Goal: Task Accomplishment & Management: Complete application form

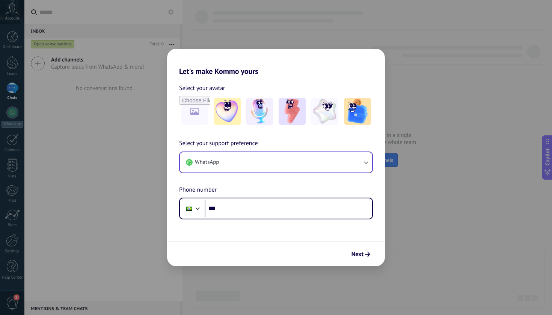
click at [289, 164] on button "WhatsApp" at bounding box center [276, 162] width 192 height 20
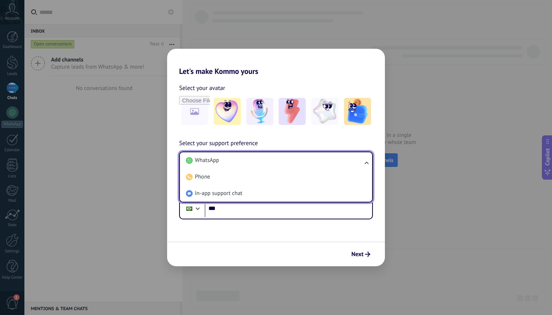
click at [289, 164] on li "WhatsApp" at bounding box center [274, 160] width 183 height 17
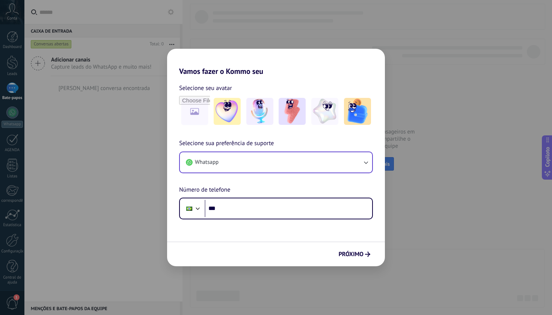
click at [320, 165] on button "Whatsapp" at bounding box center [276, 162] width 192 height 20
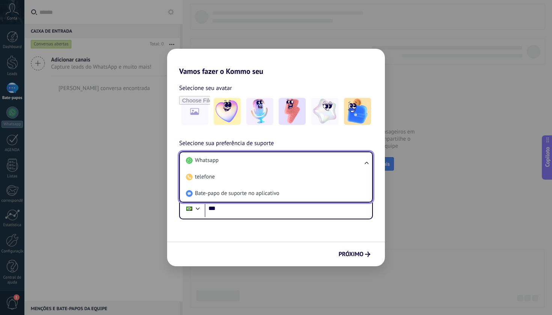
click at [320, 165] on li "Whatsapp" at bounding box center [274, 160] width 183 height 17
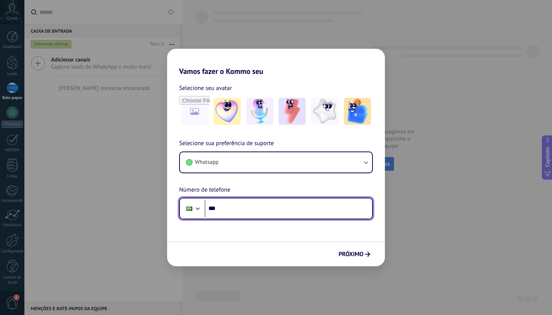
click at [292, 217] on input "***" at bounding box center [288, 208] width 167 height 17
click at [285, 207] on input "**********" at bounding box center [288, 208] width 167 height 17
type input "**"
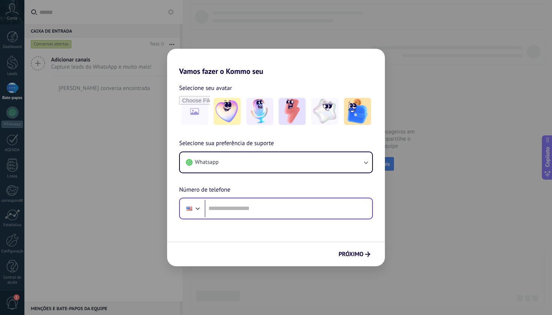
click at [202, 212] on div at bounding box center [192, 209] width 20 height 16
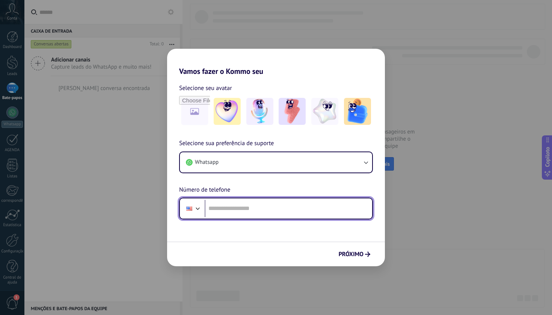
click at [196, 208] on div at bounding box center [197, 207] width 9 height 9
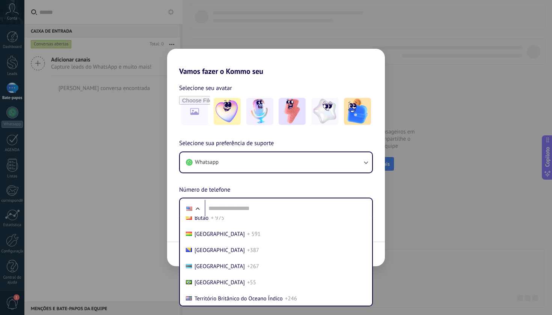
scroll to position [344, 0]
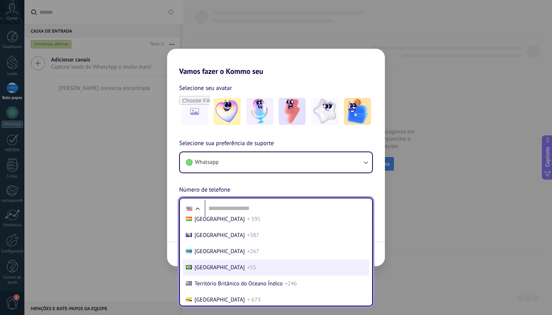
click at [207, 274] on li "[GEOGRAPHIC_DATA] +55" at bounding box center [276, 268] width 186 height 16
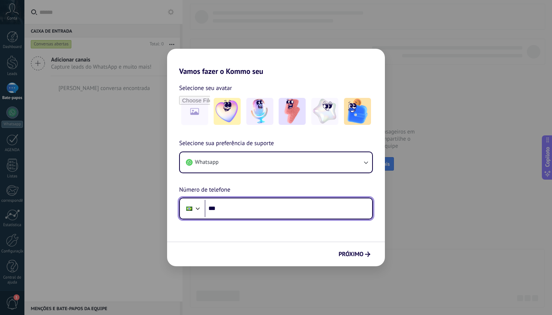
click at [240, 214] on input "***" at bounding box center [288, 208] width 167 height 17
click at [232, 207] on input "********" at bounding box center [288, 208] width 167 height 17
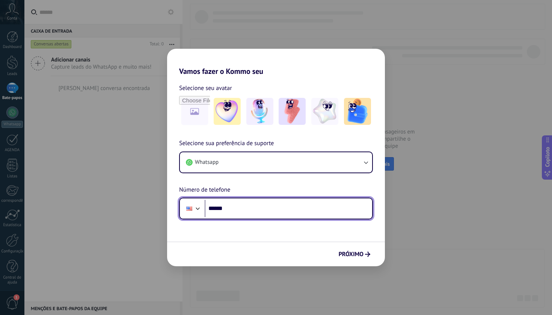
click at [230, 207] on input "******" at bounding box center [288, 208] width 167 height 17
type input "**********"
drag, startPoint x: 277, startPoint y: 210, endPoint x: 184, endPoint y: 214, distance: 93.2
click at [184, 214] on div "**********" at bounding box center [276, 209] width 194 height 22
drag, startPoint x: 261, startPoint y: 206, endPoint x: 202, endPoint y: 207, distance: 59.0
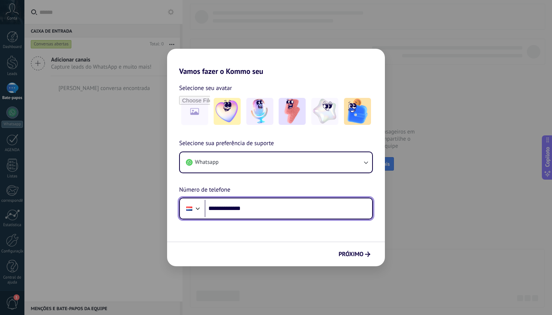
click at [202, 207] on div "**********" at bounding box center [276, 209] width 194 height 22
paste input "tel"
type input "**"
type input "**********"
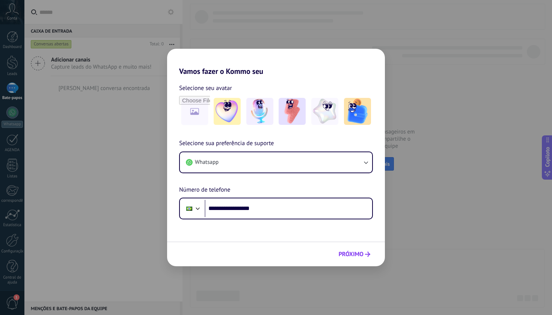
click at [363, 255] on span "PRÓXIMO" at bounding box center [351, 254] width 25 height 5
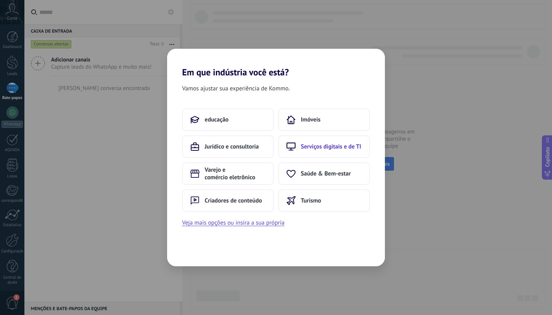
click at [333, 150] on span "Serviços digitais e de TI" at bounding box center [331, 147] width 60 height 8
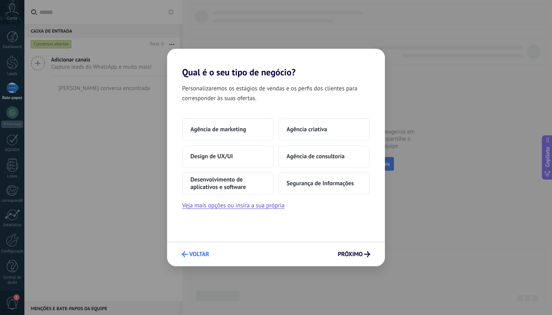
click at [200, 256] on span "VOLTAR" at bounding box center [199, 254] width 20 height 5
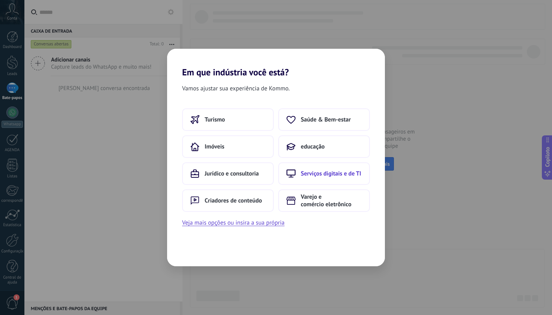
click at [334, 173] on span "Serviços digitais e de TI" at bounding box center [331, 174] width 60 height 8
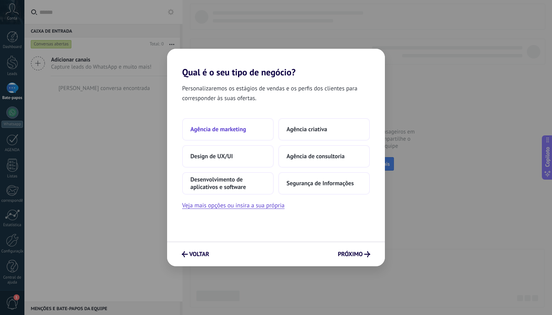
click at [241, 128] on span "Agência de marketing" at bounding box center [218, 130] width 56 height 8
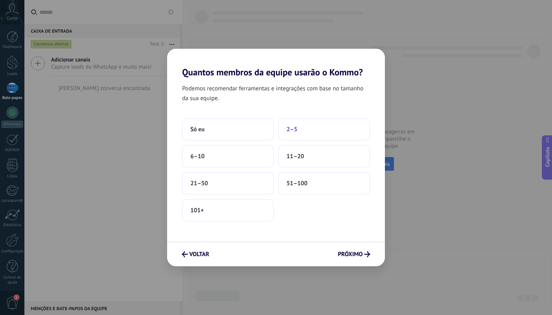
click at [301, 126] on button "2–5" at bounding box center [324, 129] width 92 height 23
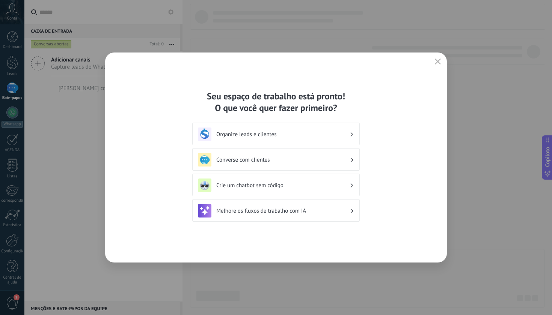
click at [276, 135] on h3 "Organize leads e clientes" at bounding box center [282, 134] width 133 height 7
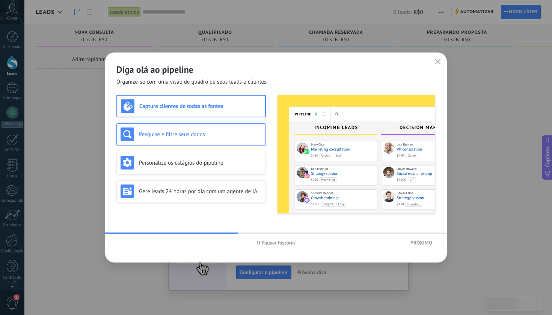
click at [223, 134] on h3 "Pesquise e filtre seus dados" at bounding box center [200, 134] width 123 height 7
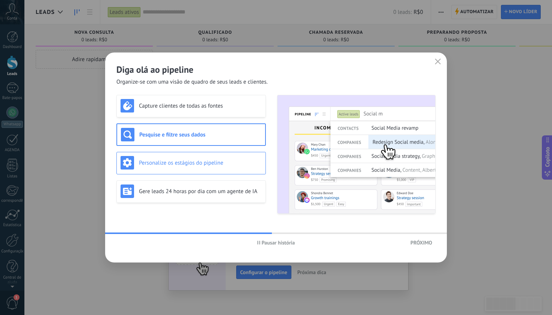
click at [213, 158] on div "Personalize os estágios do pipeline" at bounding box center [191, 163] width 141 height 14
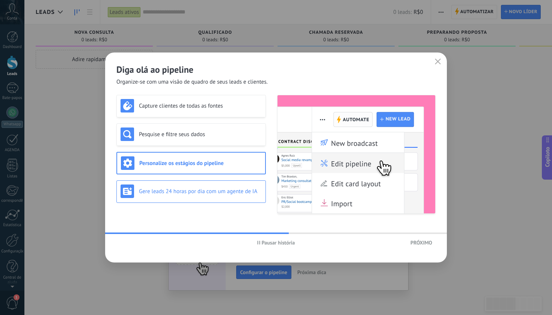
click at [213, 189] on h3 "Gere leads 24 horas por dia com um agente de IA" at bounding box center [200, 191] width 123 height 7
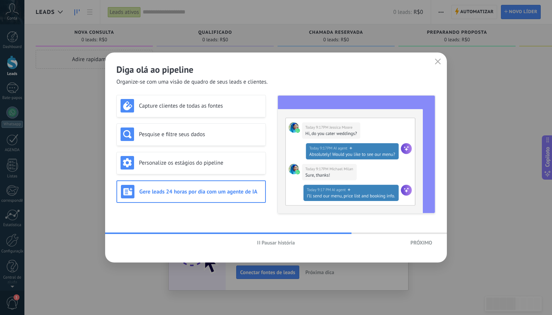
click at [421, 240] on span "PRÓXIMO" at bounding box center [421, 242] width 22 height 5
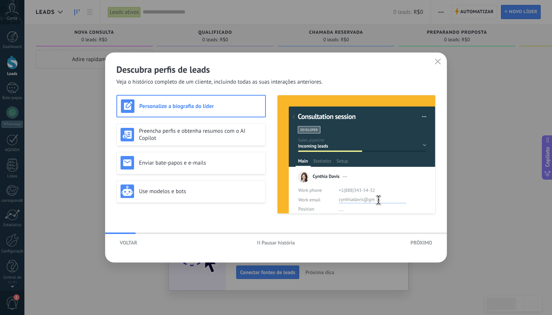
click at [424, 244] on span "PRÓXIMO" at bounding box center [421, 242] width 22 height 5
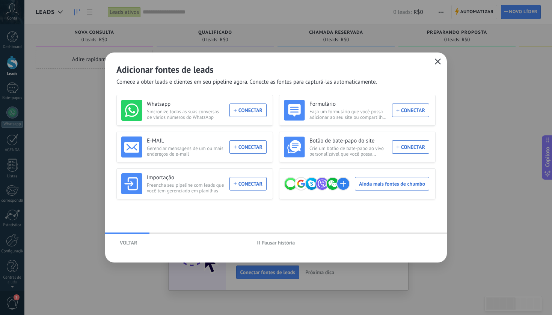
click at [437, 60] on icon "button" at bounding box center [438, 62] width 6 height 6
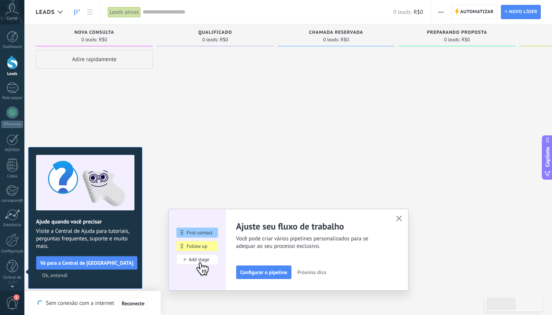
click at [53, 280] on button "Ok, entendi" at bounding box center [55, 275] width 32 height 11
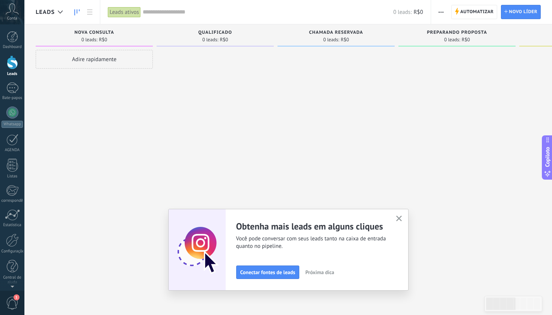
click at [6, 298] on span "1" at bounding box center [12, 303] width 13 height 13
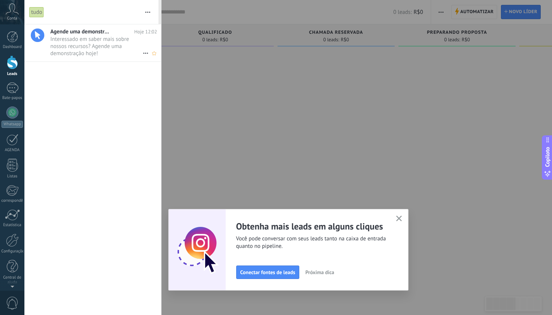
click at [99, 51] on span "Interessado em saber mais sobre nossos recursos? Agende uma demonstração hoje! …" at bounding box center [96, 46] width 92 height 21
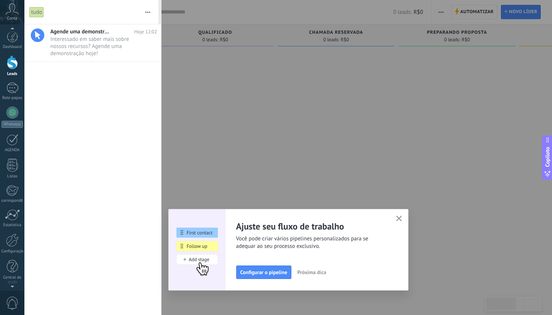
scroll to position [2, 0]
click at [9, 298] on span "0" at bounding box center [12, 303] width 13 height 13
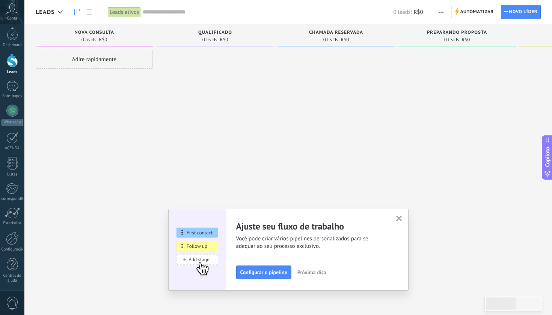
scroll to position [0, 0]
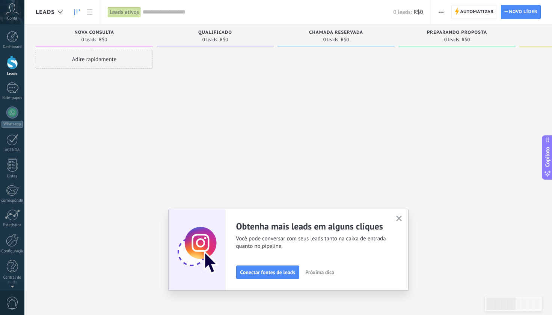
click at [77, 11] on use at bounding box center [76, 12] width 5 height 6
click at [92, 14] on icon at bounding box center [89, 11] width 5 height 5
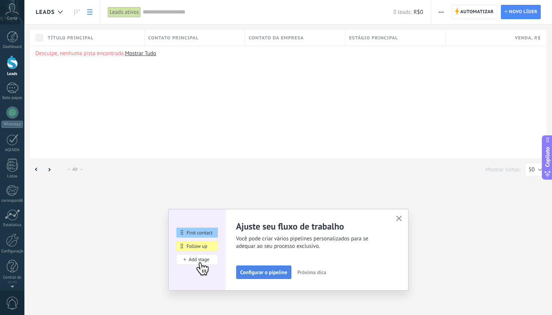
click at [269, 273] on span "Configurar o pipeline" at bounding box center [263, 272] width 47 height 5
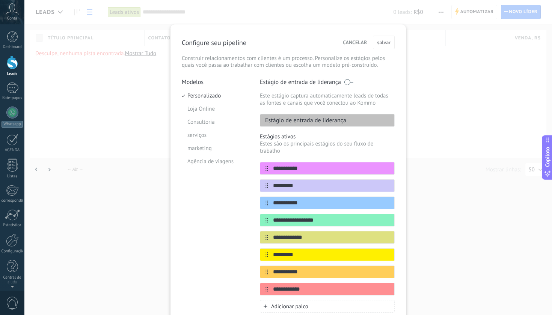
click at [359, 43] on span "CANCELAR" at bounding box center [355, 42] width 24 height 5
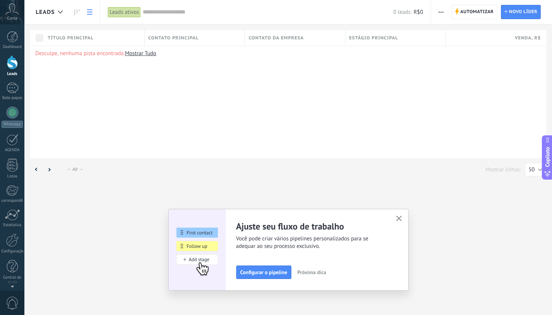
click at [315, 272] on span "Próxima dica" at bounding box center [311, 272] width 29 height 5
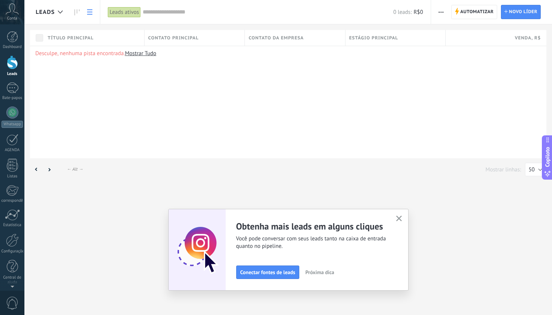
click at [315, 272] on span "Próxima dica" at bounding box center [319, 272] width 29 height 5
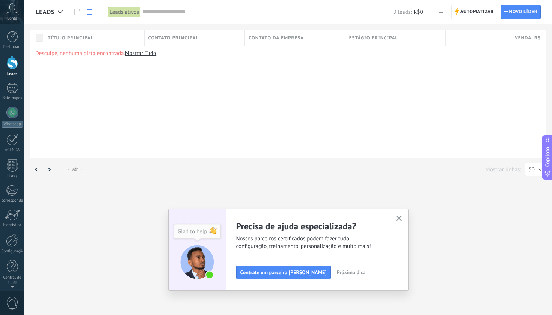
click at [337, 274] on span "Próxima dica" at bounding box center [351, 272] width 29 height 5
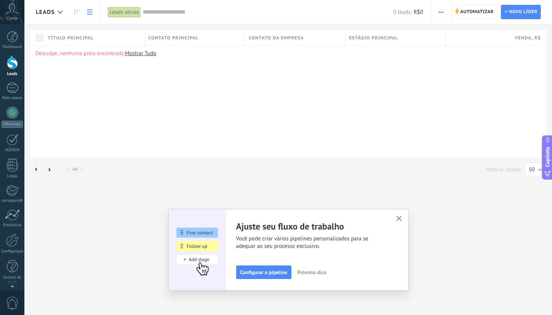
click at [398, 220] on use "button" at bounding box center [399, 219] width 6 height 6
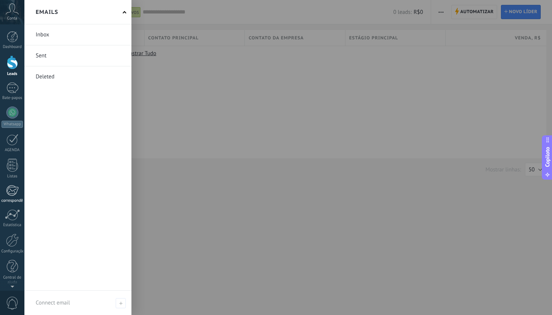
click at [12, 189] on div at bounding box center [12, 190] width 12 height 11
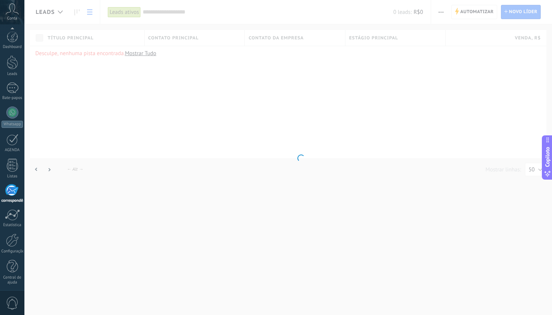
scroll to position [2, 0]
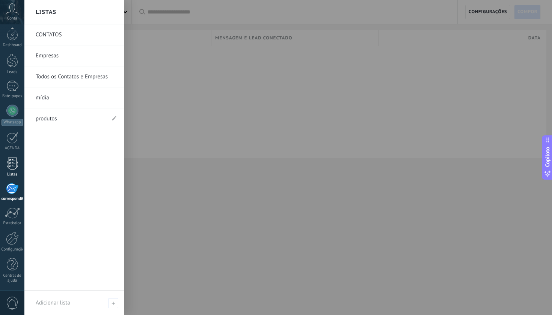
click at [13, 161] on div at bounding box center [12, 163] width 11 height 13
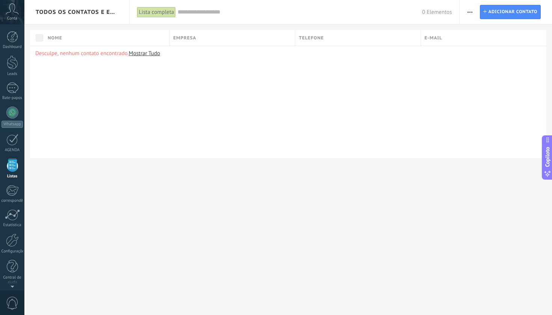
click at [12, 11] on icon at bounding box center [12, 8] width 13 height 11
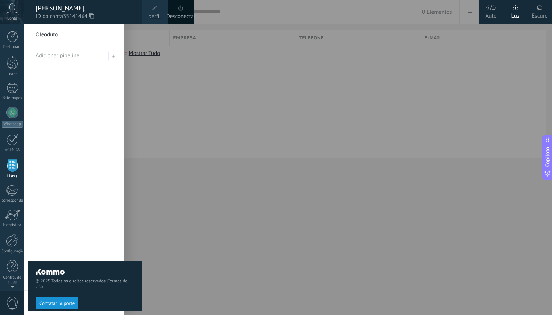
click at [44, 35] on div "© 2025 Todos os direitos reservados | Termos de Uso Contatar Suporte" at bounding box center [84, 169] width 113 height 291
click at [114, 55] on div "© 2025 Todos os direitos reservados | Termos de Uso Contatar Suporte" at bounding box center [84, 169] width 113 height 291
click at [143, 232] on div at bounding box center [300, 157] width 552 height 315
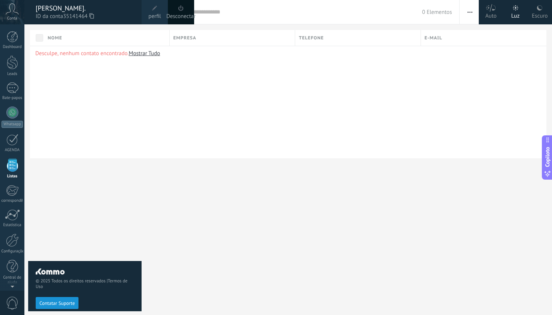
scroll to position [2, 0]
click at [469, 9] on span "button" at bounding box center [469, 12] width 5 height 14
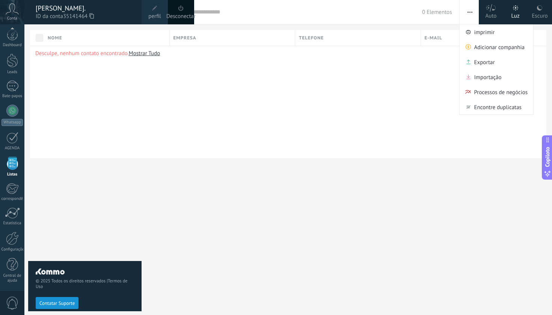
click at [432, 106] on div "Desculpe, nenhum contato encontrado. Mostrar Tudo" at bounding box center [288, 102] width 516 height 113
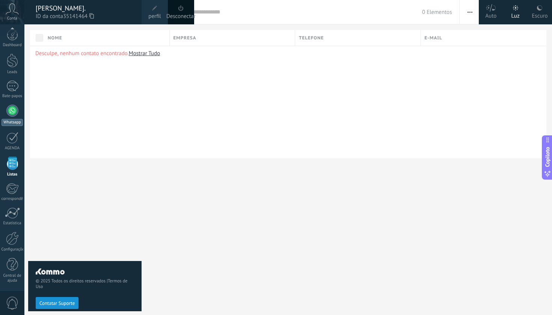
click at [17, 115] on div at bounding box center [12, 111] width 12 height 12
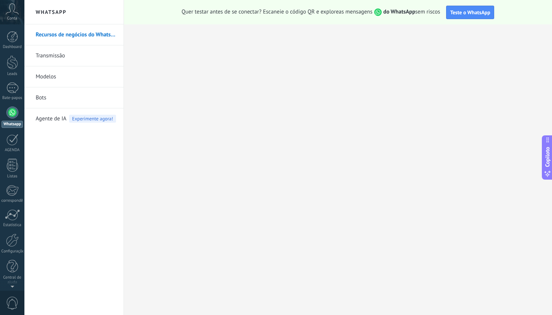
click at [48, 56] on link "Transmissão" at bounding box center [76, 55] width 80 height 21
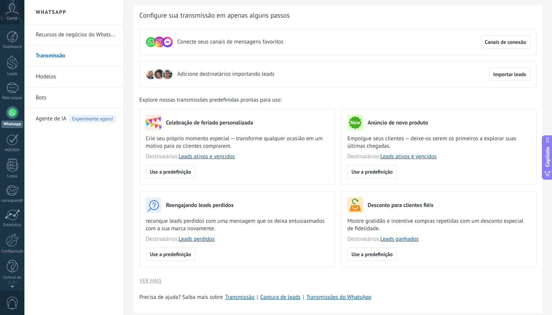
scroll to position [18, 0]
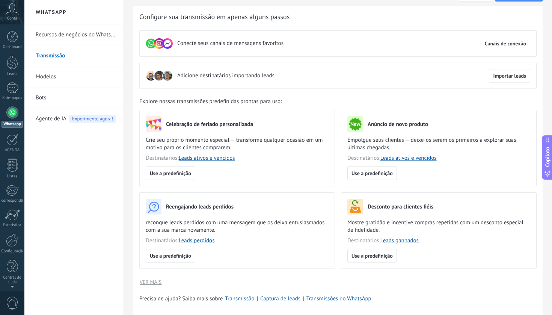
click at [538, 87] on div "Configure sua transmissão em apenas alguns passos Conecte seus canais de mensag…" at bounding box center [337, 160] width 409 height 309
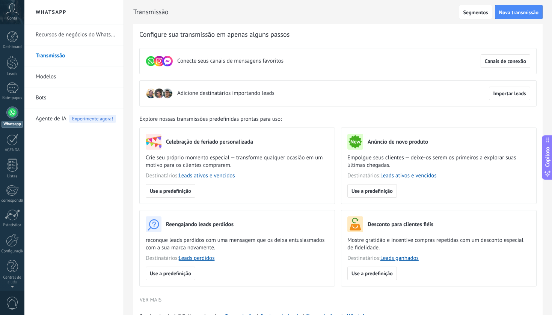
scroll to position [0, 0]
click at [499, 59] on span "Canais de conexão" at bounding box center [505, 61] width 41 height 5
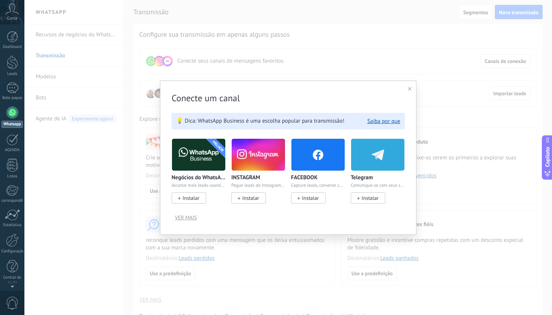
click at [190, 199] on span "Instalar" at bounding box center [190, 198] width 17 height 7
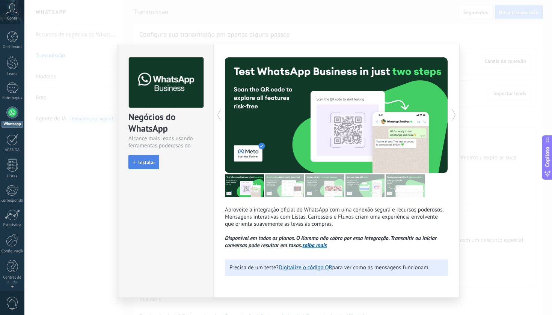
click at [143, 164] on span "Instalar" at bounding box center [146, 162] width 17 height 5
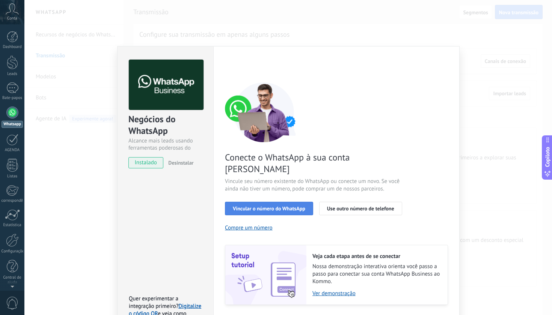
click at [255, 206] on span "Vincular o número do WhatsApp" at bounding box center [269, 208] width 72 height 5
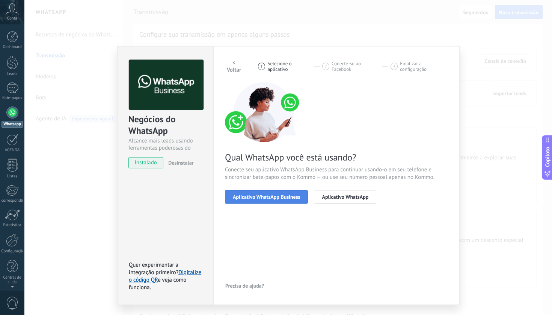
click at [290, 198] on span "Aplicativo WhatsApp Business" at bounding box center [266, 196] width 67 height 5
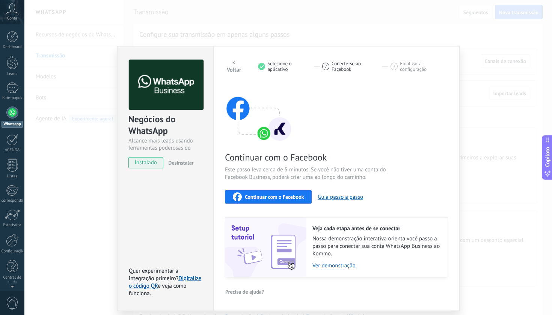
click at [269, 199] on span "Continuar com o Facebook" at bounding box center [274, 196] width 59 height 5
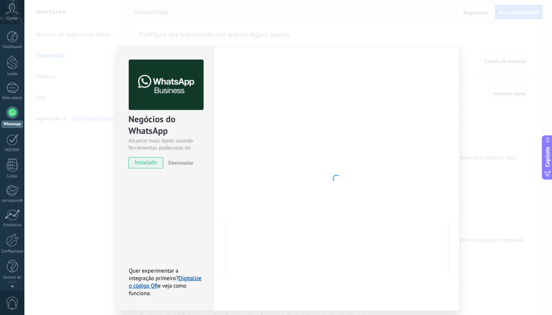
click at [105, 37] on div "Negócios do WhatsApp Alcance mais leads usando ferramentas poderosas do WhatsAp…" at bounding box center [288, 157] width 528 height 315
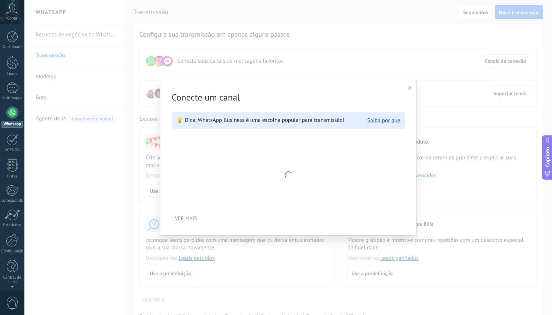
click at [106, 44] on div "Conecte um canal 💡 Dica: WhatsApp Business é uma escolha popular para transmiss…" at bounding box center [288, 157] width 528 height 315
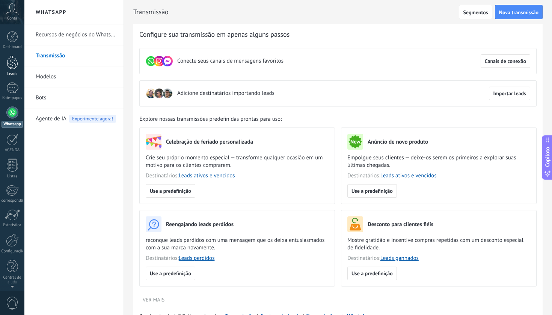
click at [13, 64] on div at bounding box center [12, 63] width 11 height 14
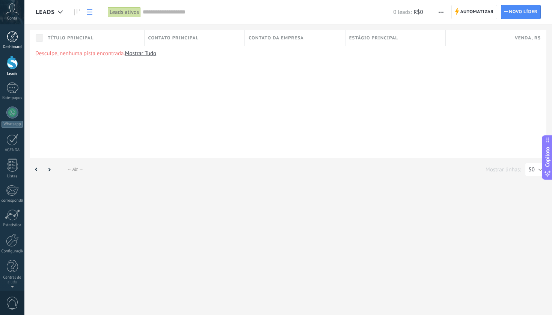
click at [13, 37] on div at bounding box center [12, 36] width 11 height 11
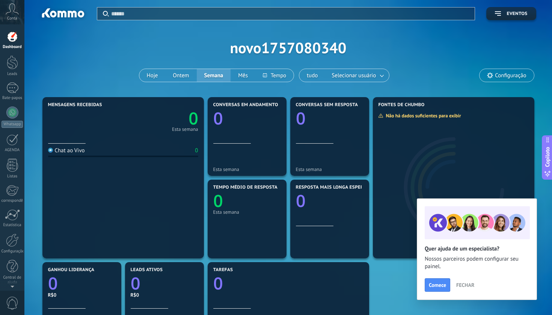
click at [467, 286] on span "FECHAR" at bounding box center [465, 285] width 18 height 5
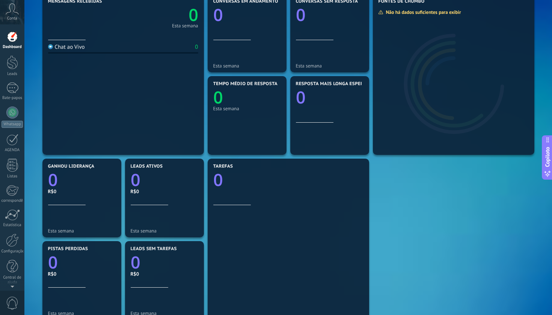
scroll to position [117, 0]
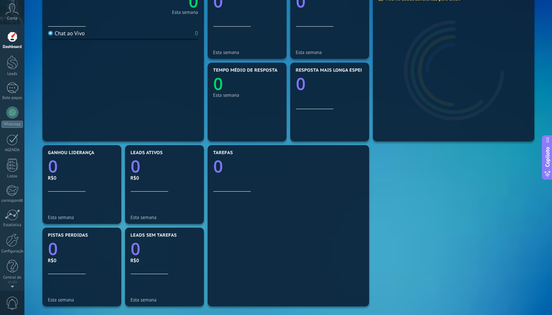
click at [427, 220] on div "MENSAGENS RECEBIDAS 0 Esta semana Chat ao Vivo 0 CONVERSAS EM ANDAMENTO 0 Esta …" at bounding box center [289, 184] width 496 height 413
click at [0, 0] on div at bounding box center [0, 0] width 0 height 0
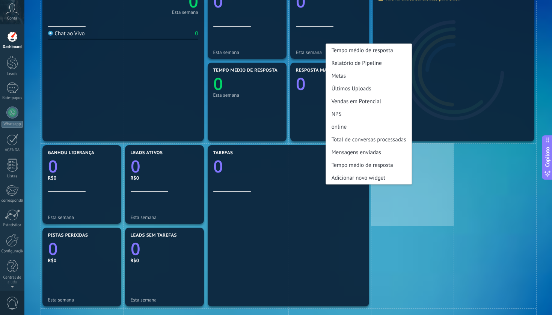
click at [420, 215] on div "Tempo médio de resposta Relatório de Pipeline Metas Últimos Uploads Vendas em P…" at bounding box center [412, 184] width 83 height 83
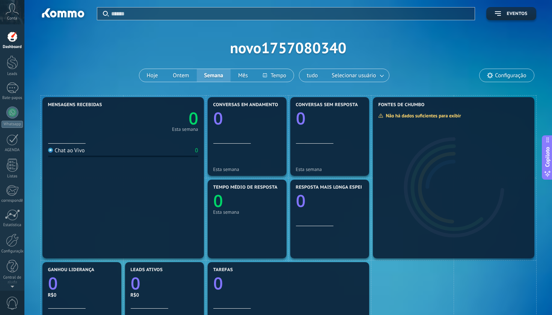
scroll to position [0, 0]
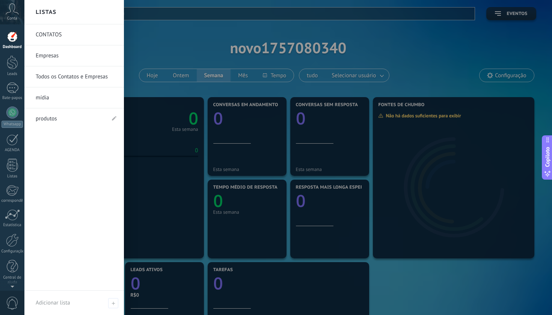
click at [47, 97] on link "mídia" at bounding box center [76, 97] width 81 height 21
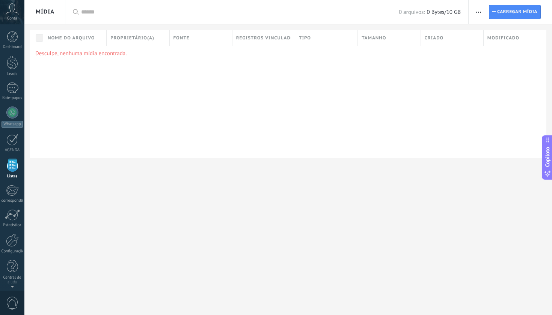
click at [12, 11] on icon at bounding box center [12, 8] width 13 height 11
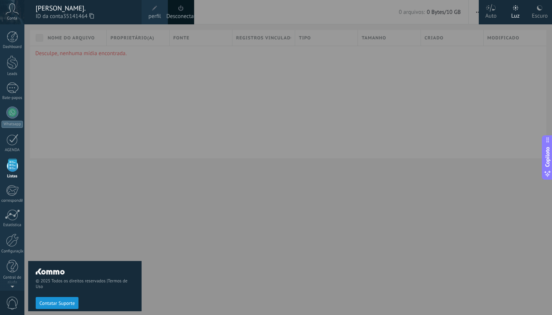
click at [181, 197] on div at bounding box center [300, 157] width 552 height 315
click at [398, 174] on div at bounding box center [300, 157] width 552 height 315
click at [334, 194] on div at bounding box center [300, 157] width 552 height 315
click at [327, 194] on div at bounding box center [300, 157] width 552 height 315
click at [68, 14] on span "35141464" at bounding box center [78, 16] width 31 height 8
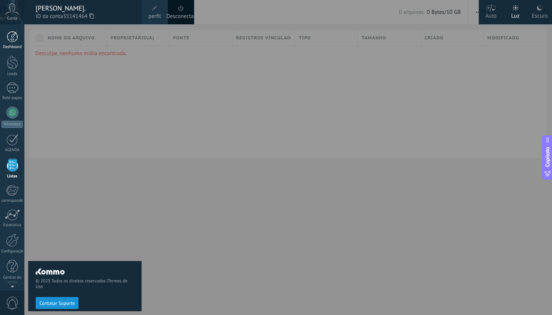
click at [14, 39] on div at bounding box center [12, 36] width 11 height 11
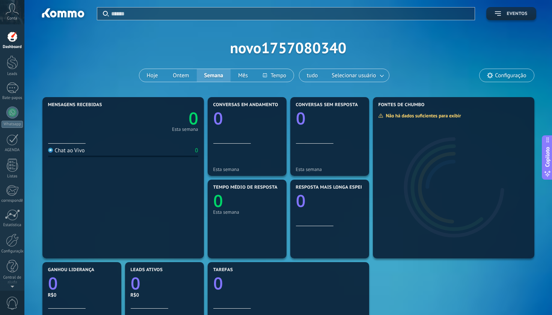
click at [511, 17] on button "eventos" at bounding box center [511, 13] width 50 height 13
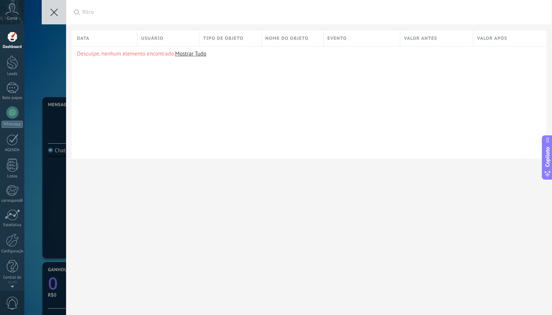
click at [53, 14] on use at bounding box center [54, 13] width 8 height 8
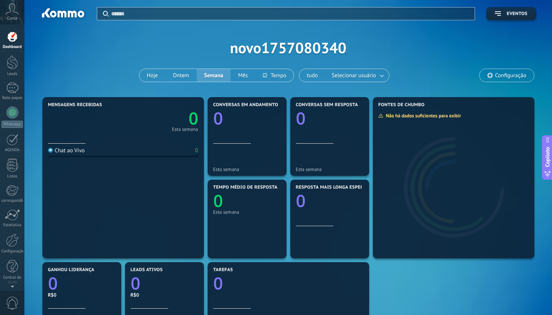
click at [164, 14] on input "text" at bounding box center [290, 14] width 359 height 8
click at [505, 77] on div at bounding box center [276, 157] width 552 height 315
click at [505, 77] on span "Configuração" at bounding box center [510, 75] width 31 height 6
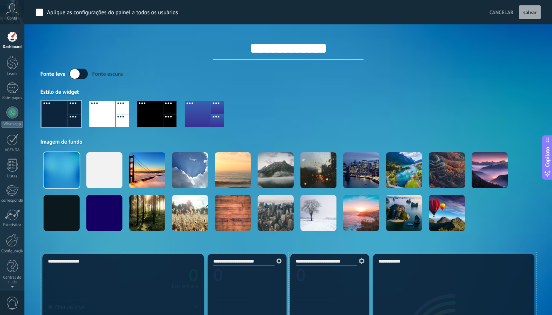
click at [506, 8] on button "CANCELAR" at bounding box center [501, 12] width 30 height 11
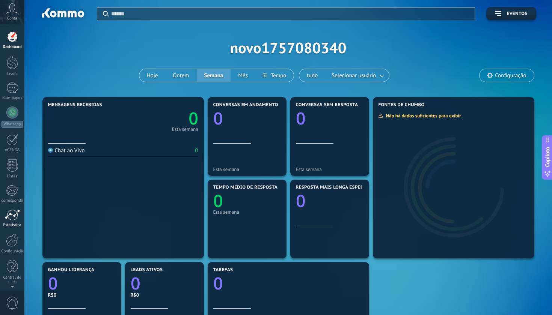
click at [15, 218] on div at bounding box center [12, 215] width 15 height 11
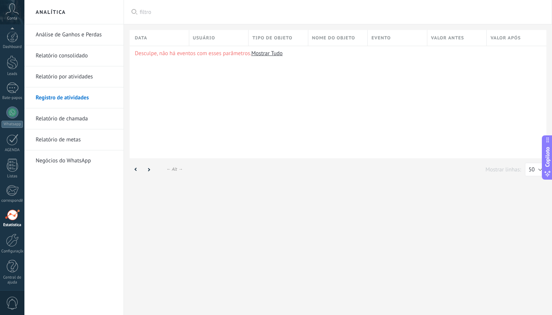
scroll to position [2, 0]
click at [56, 34] on link "Análise de Ganhos e Perdas" at bounding box center [76, 34] width 80 height 21
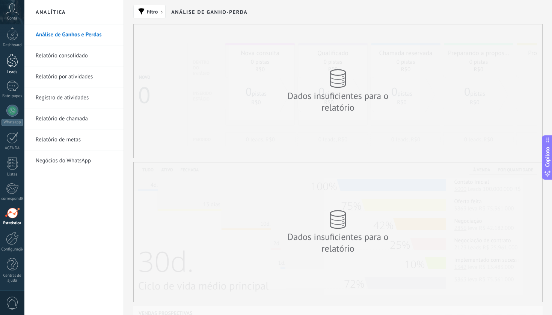
click at [14, 62] on div at bounding box center [12, 61] width 11 height 14
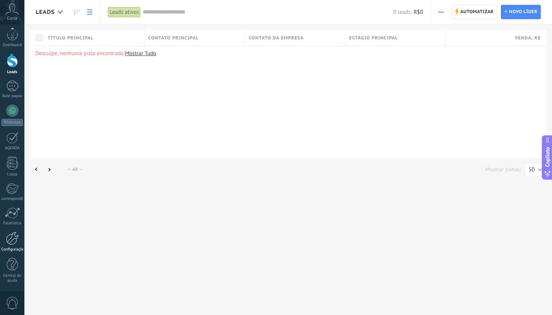
scroll to position [2, 0]
click at [11, 244] on div at bounding box center [12, 238] width 13 height 13
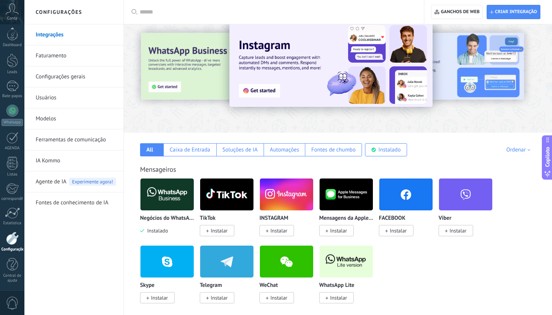
scroll to position [13, 0]
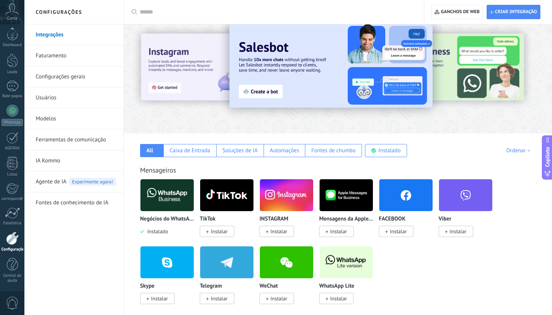
click at [52, 98] on link "Usuários" at bounding box center [76, 97] width 80 height 21
